Goal: Task Accomplishment & Management: Use online tool/utility

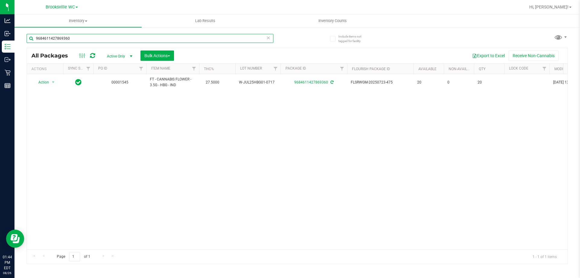
click at [79, 38] on input "9684611427869360" at bounding box center [150, 38] width 247 height 9
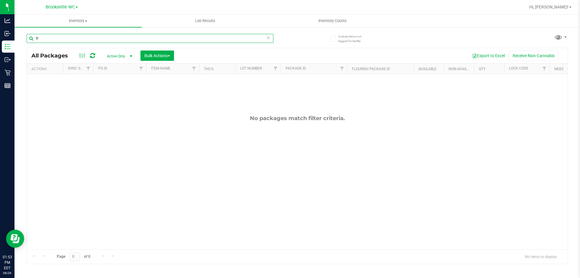
type input "f"
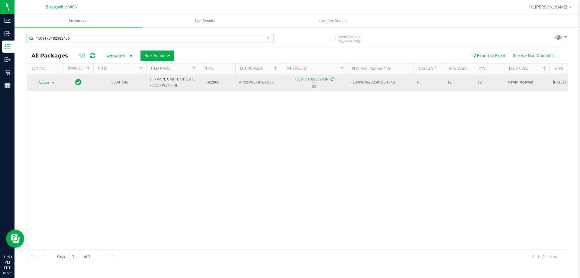
type input "1509173182382436"
click at [55, 81] on span "select" at bounding box center [53, 82] width 5 height 5
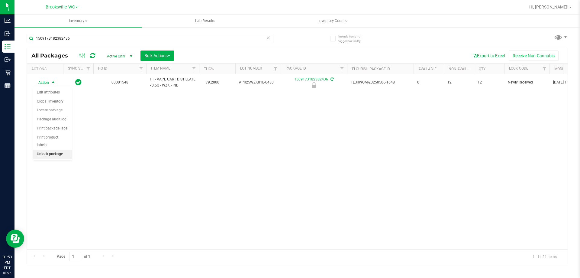
click at [55, 150] on li "Unlock package" at bounding box center [52, 154] width 39 height 9
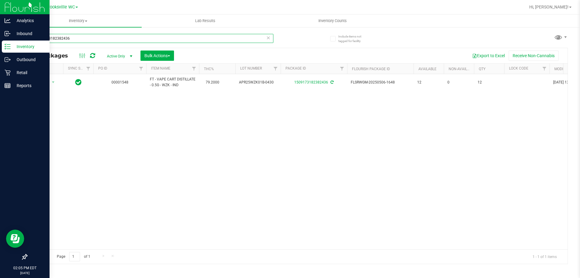
drag, startPoint x: 128, startPoint y: 39, endPoint x: 0, endPoint y: 10, distance: 131.2
click at [0, 10] on div "Analytics Inbound Inventory Outbound Retail Reports 02:05 PM EDT [DATE] 08/26 B…" at bounding box center [290, 139] width 580 height 278
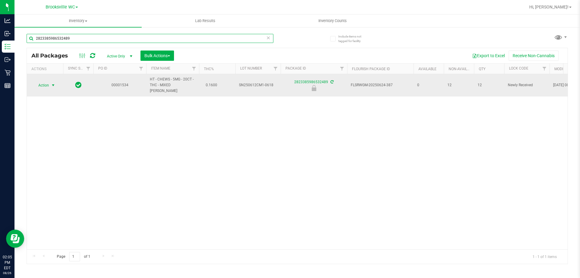
type input "2823385986532489"
click at [46, 81] on span "Action" at bounding box center [41, 85] width 16 height 8
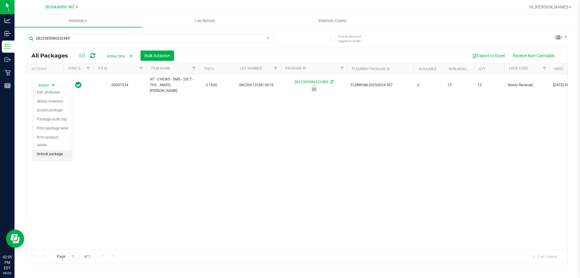
click at [55, 150] on li "Unlock package" at bounding box center [52, 154] width 39 height 9
